Goal: Transaction & Acquisition: Book appointment/travel/reservation

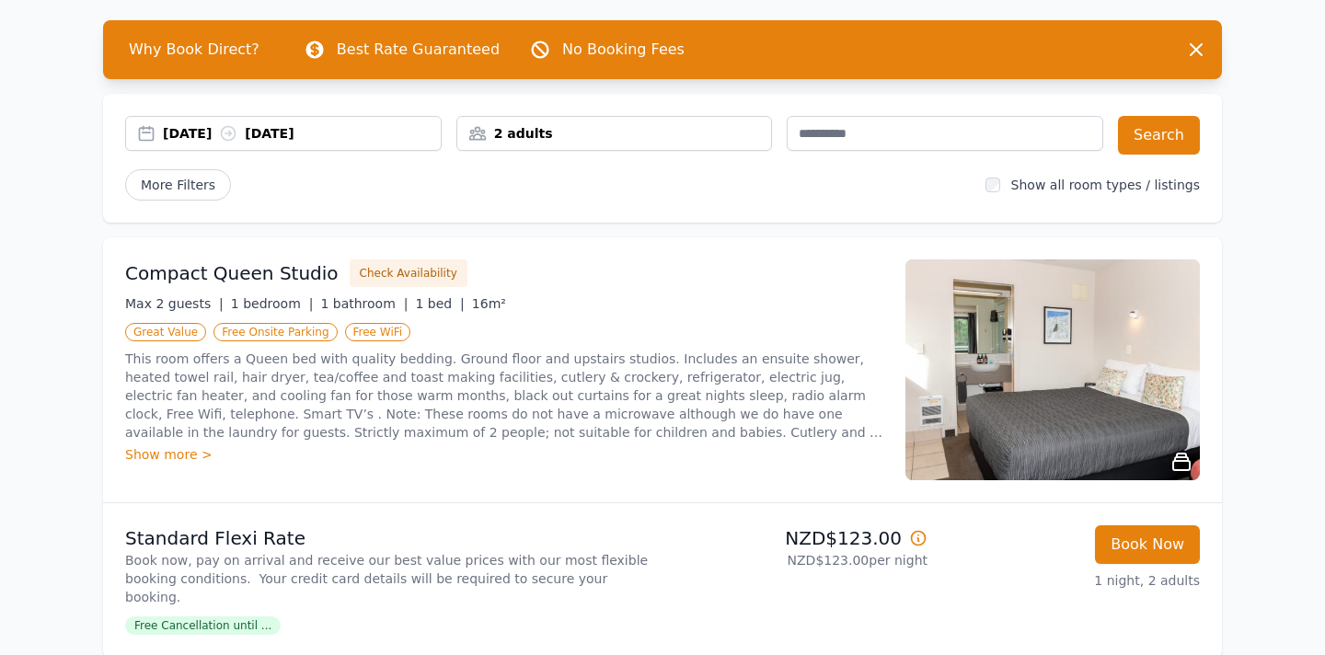
scroll to position [63, 0]
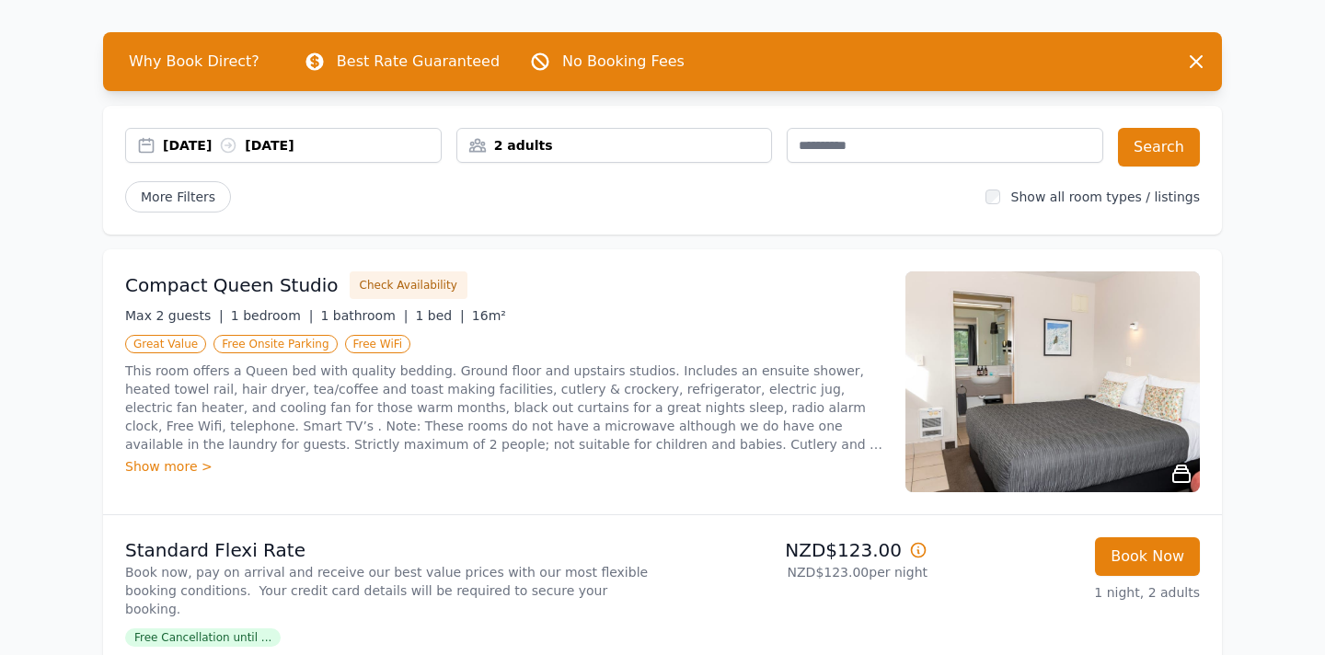
click at [221, 145] on div "[DATE] [DATE]" at bounding box center [302, 145] width 278 height 18
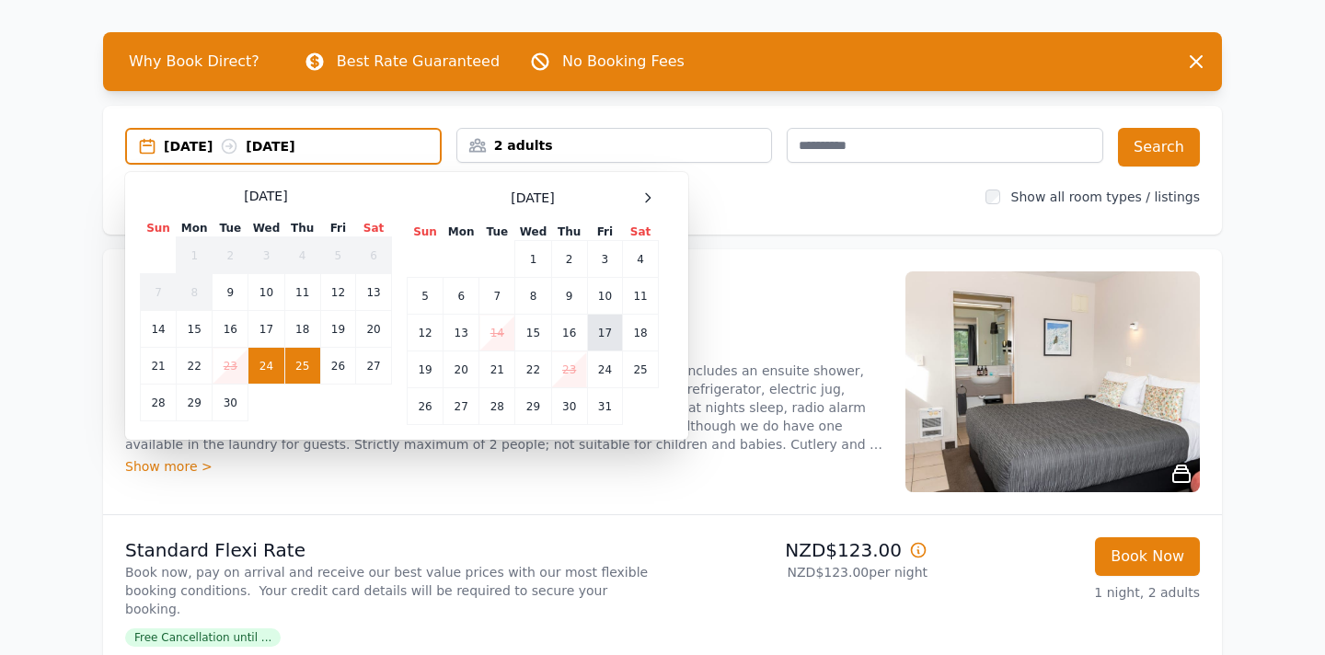
click at [605, 333] on td "17" at bounding box center [604, 333] width 35 height 37
click at [644, 335] on td "18" at bounding box center [641, 333] width 36 height 37
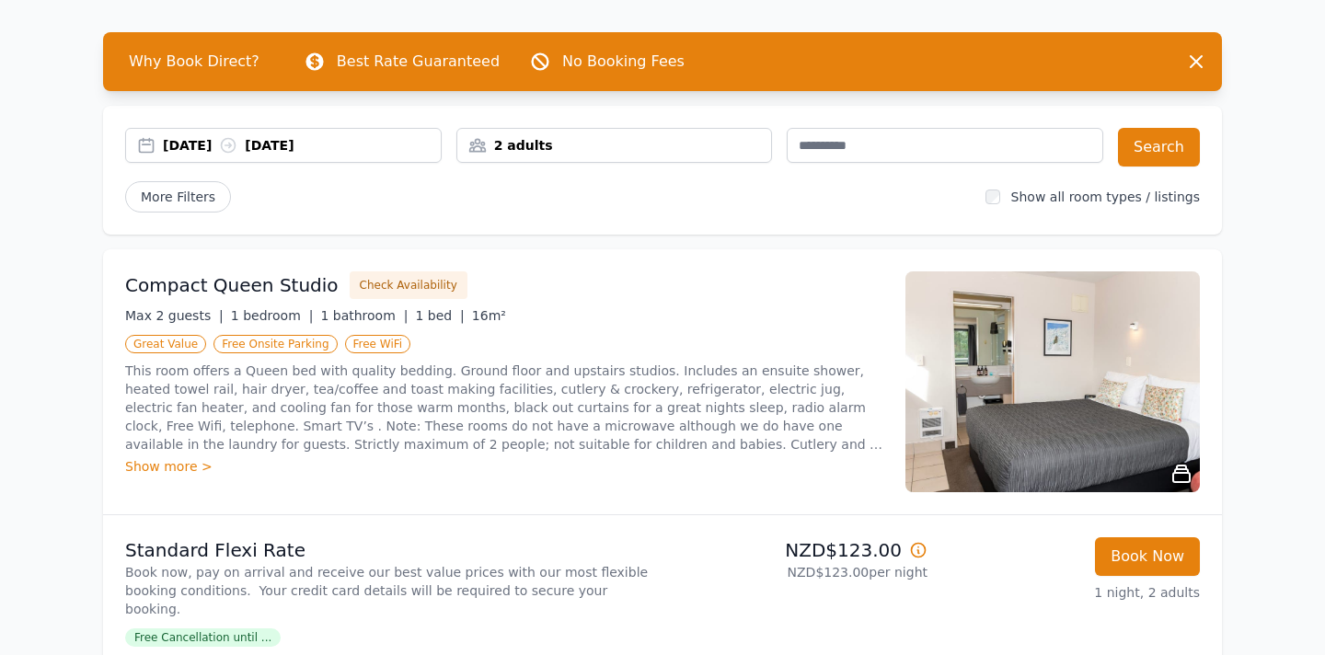
click at [1018, 194] on div "Show all room types / listings" at bounding box center [1092, 197] width 214 height 18
click at [1162, 147] on button "Search" at bounding box center [1159, 147] width 82 height 39
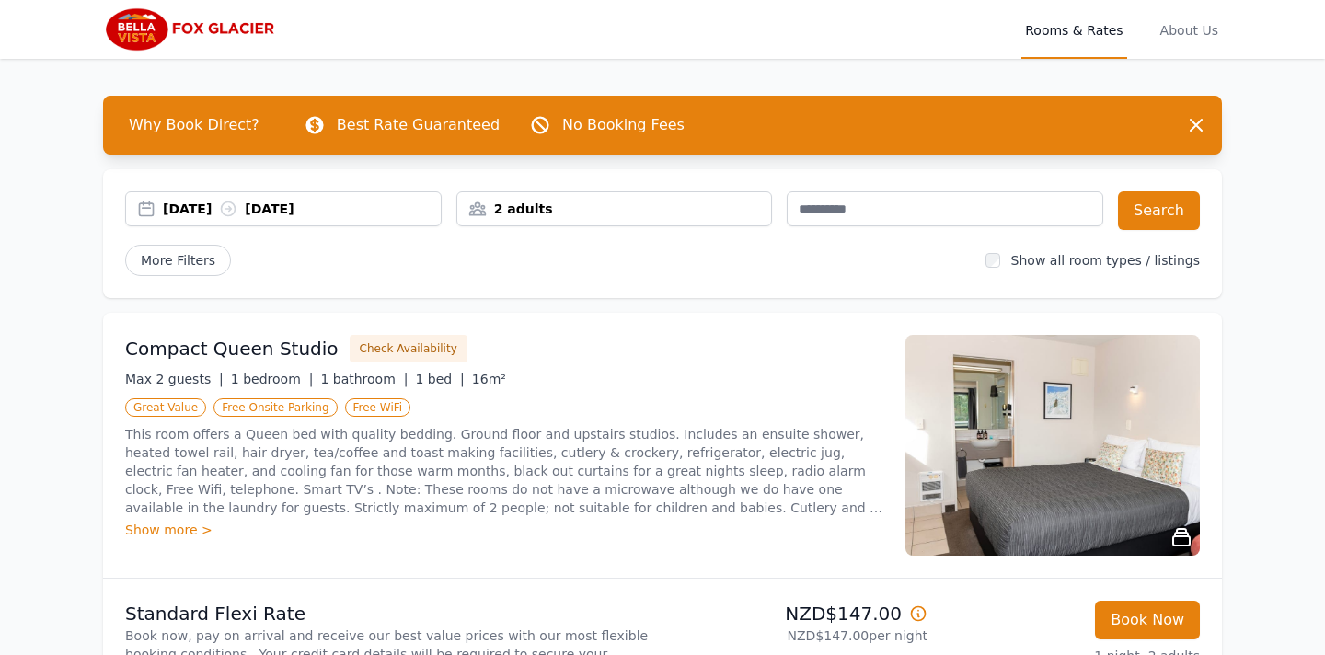
click at [215, 209] on div "[DATE] [DATE]" at bounding box center [302, 209] width 278 height 18
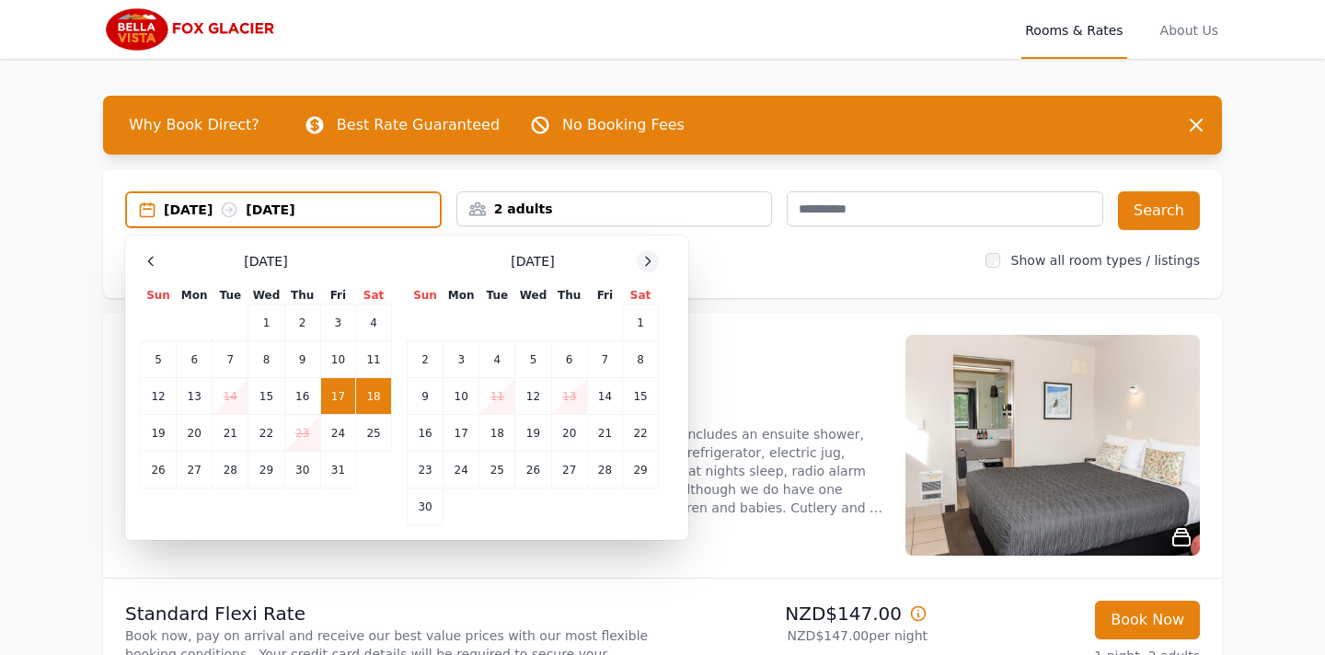
click at [646, 260] on icon at bounding box center [647, 261] width 15 height 15
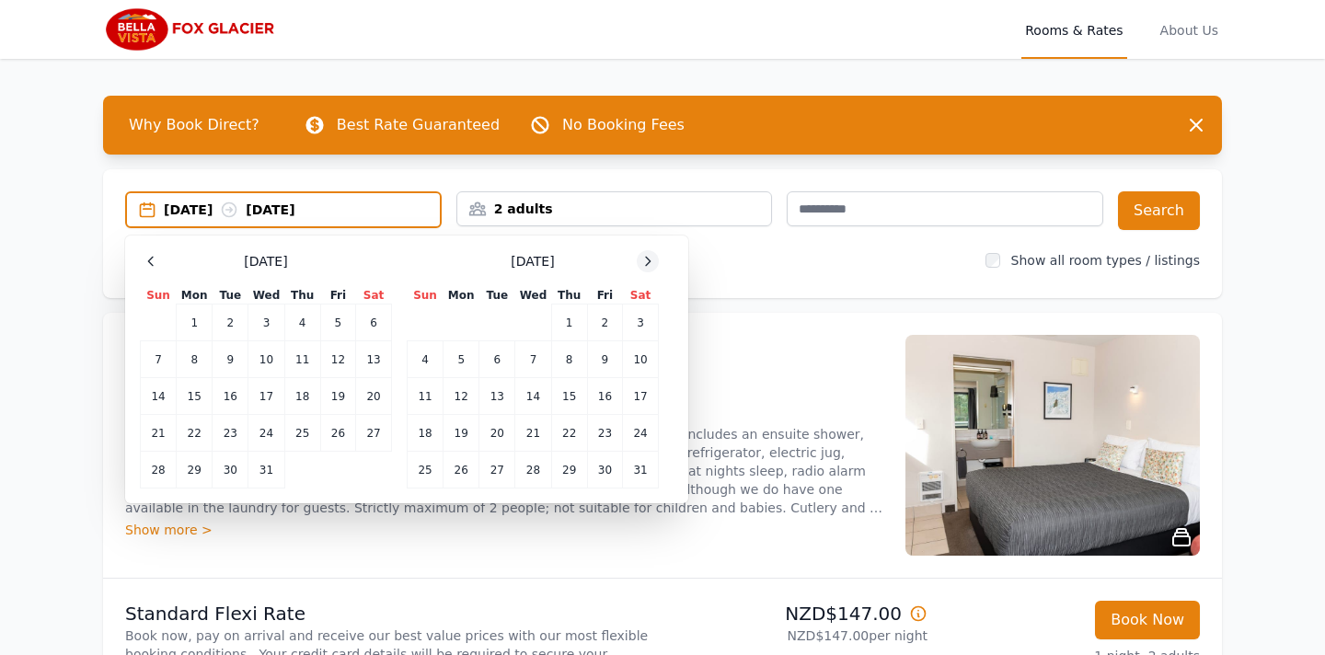
click at [654, 266] on icon at bounding box center [647, 261] width 15 height 15
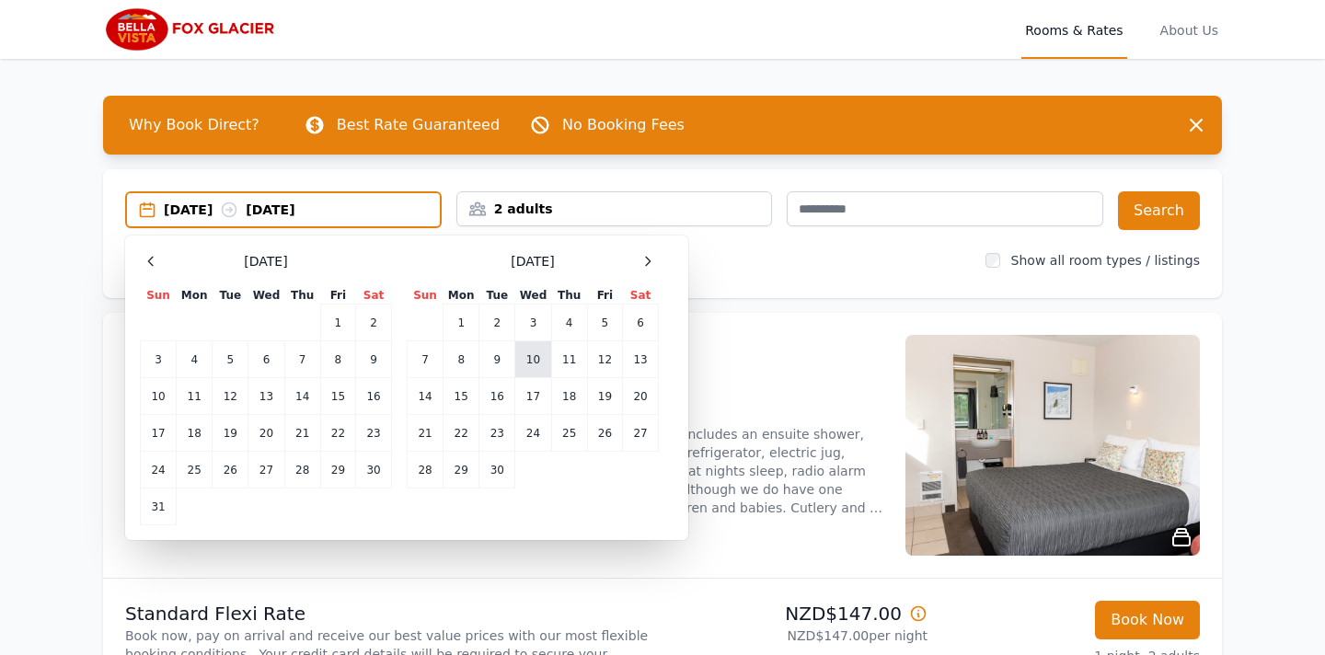
click at [531, 369] on td "10" at bounding box center [533, 359] width 36 height 37
click at [572, 361] on td "11" at bounding box center [569, 359] width 36 height 37
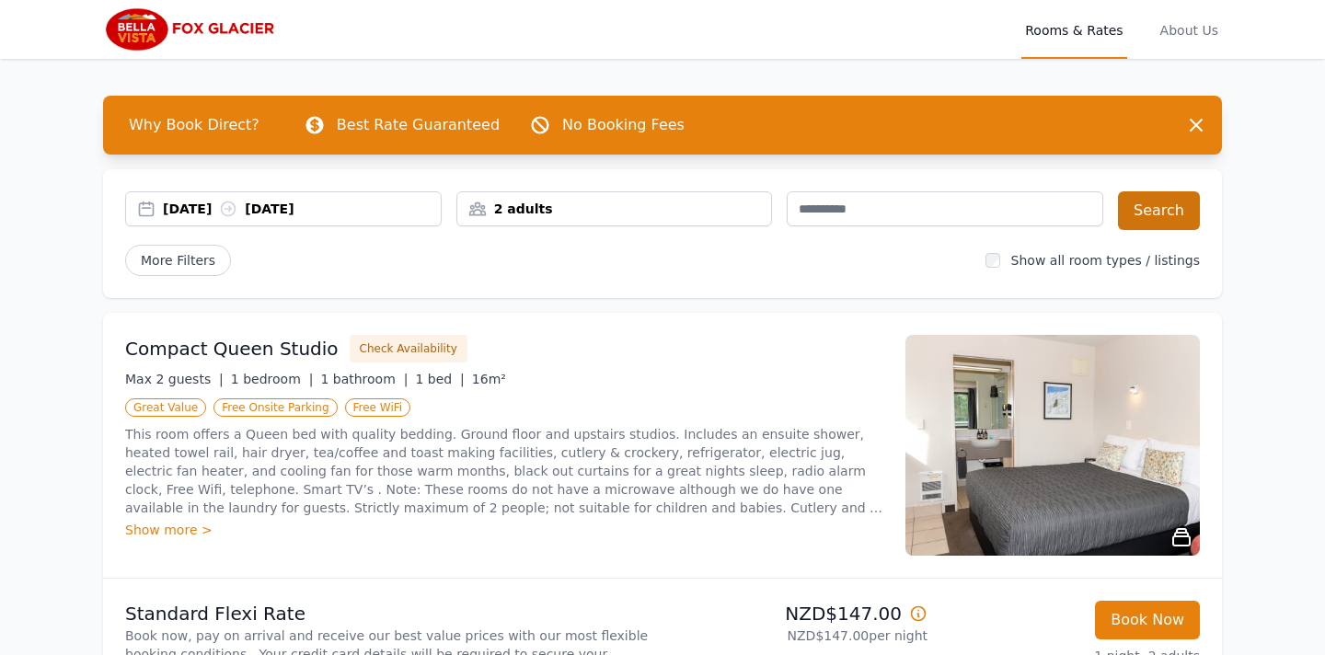
click at [1191, 201] on button "Search" at bounding box center [1159, 210] width 82 height 39
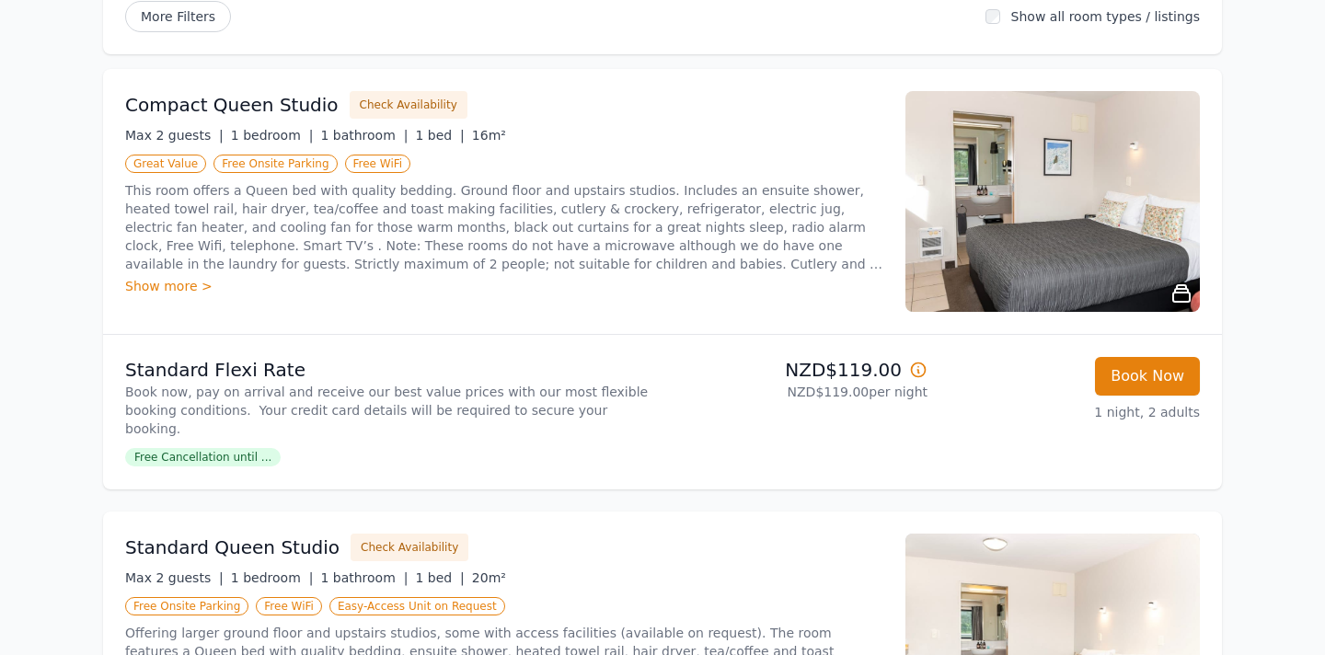
scroll to position [243, 0]
click at [1167, 379] on button "Book Now" at bounding box center [1147, 377] width 105 height 39
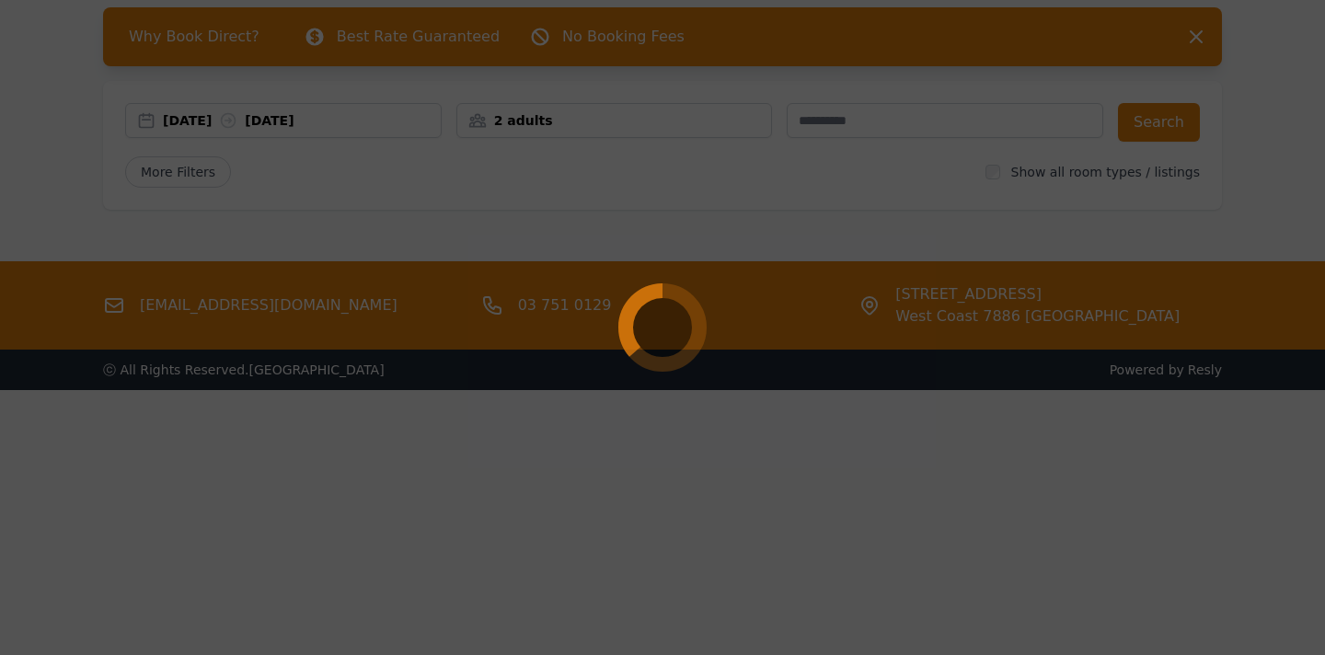
scroll to position [88, 0]
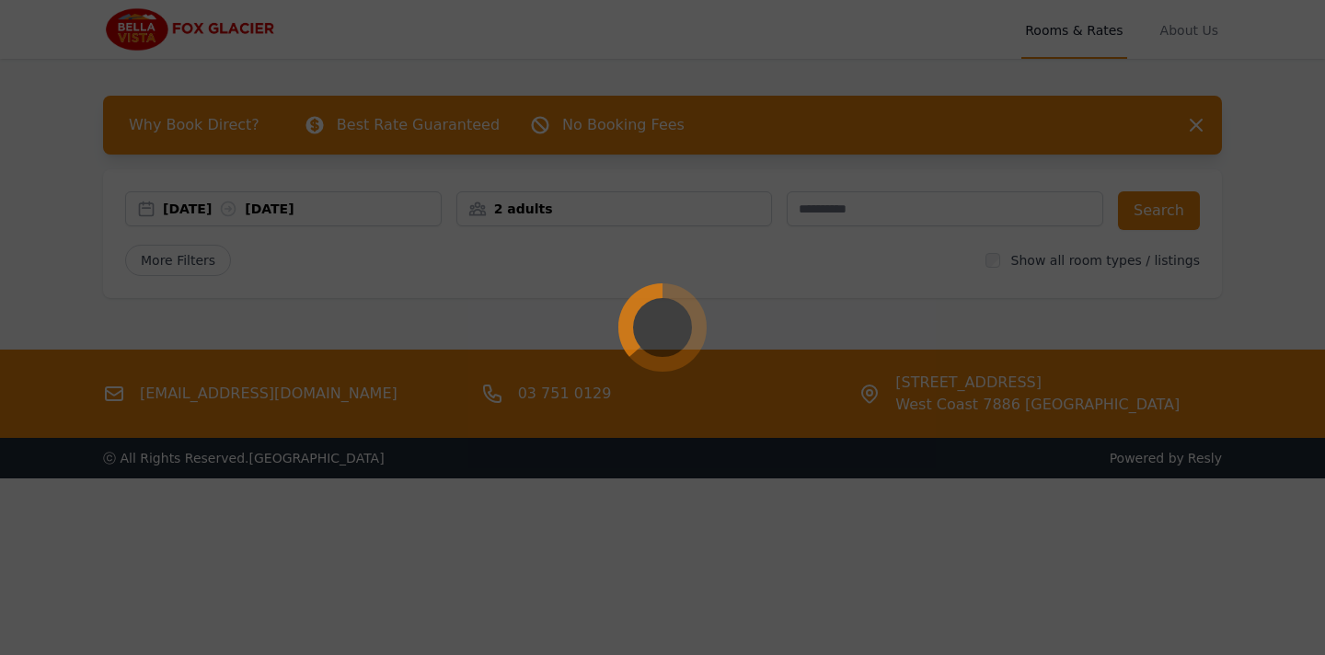
select select "**"
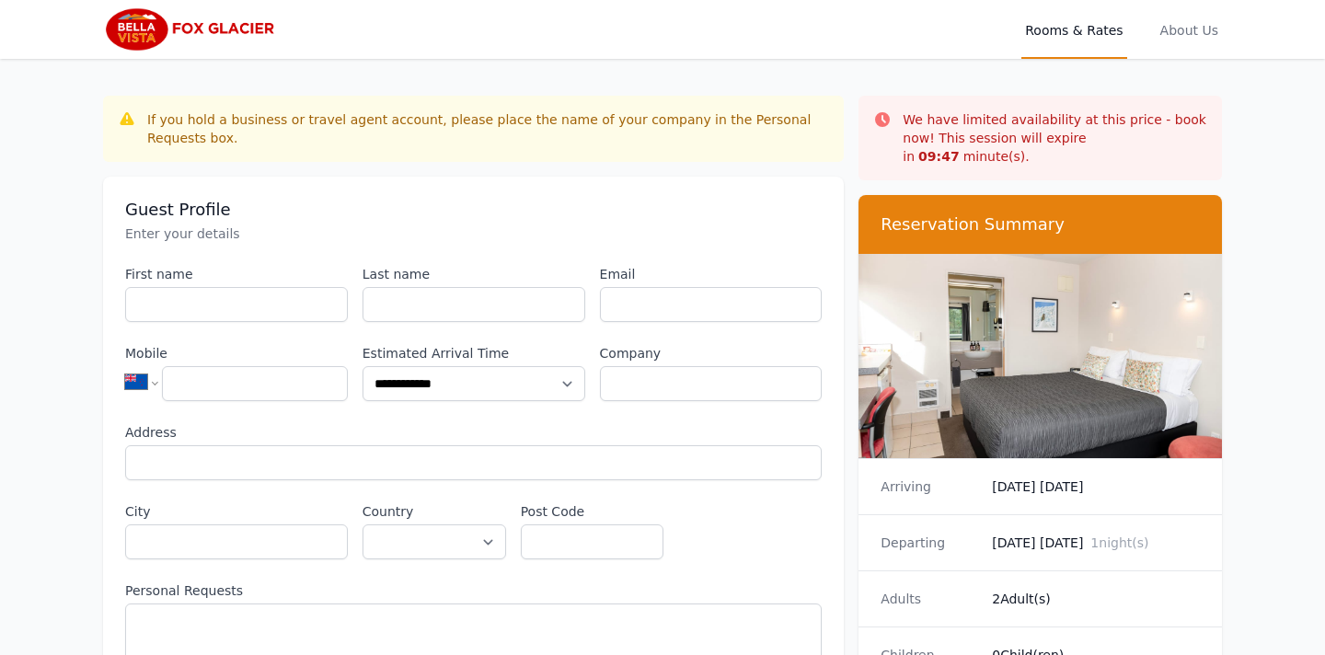
scroll to position [88, 0]
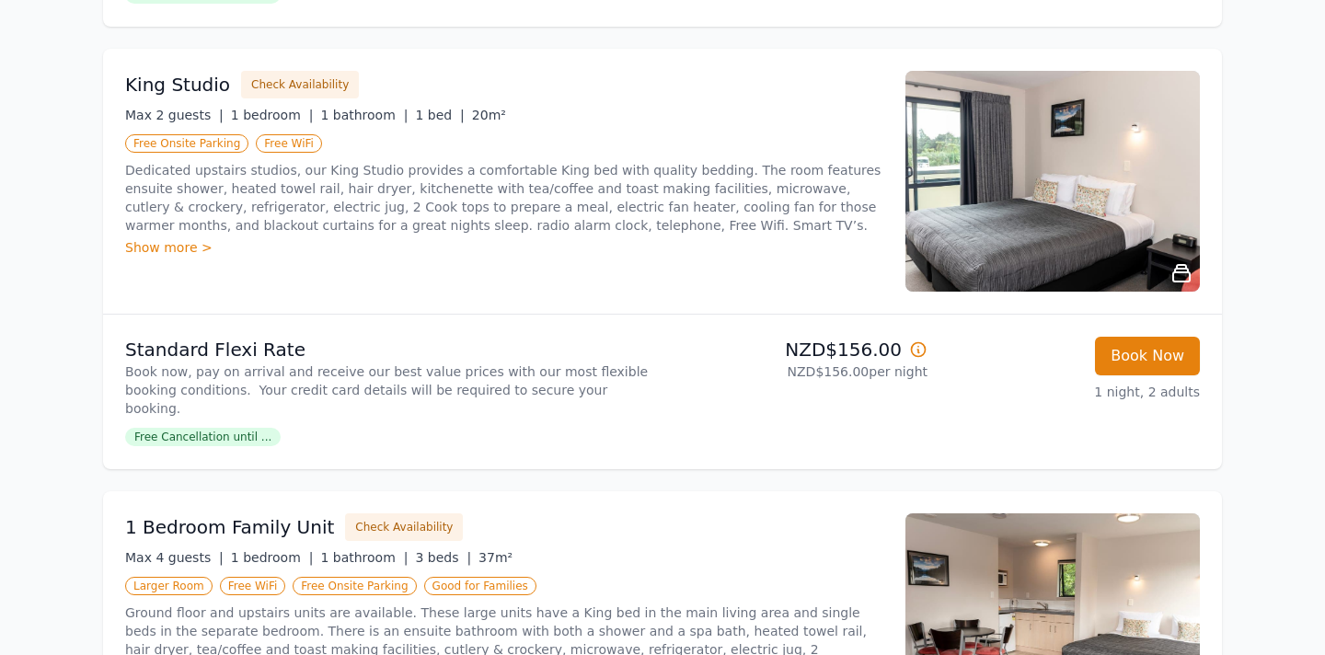
scroll to position [2431, 0]
